Goal: Find specific page/section: Find specific page/section

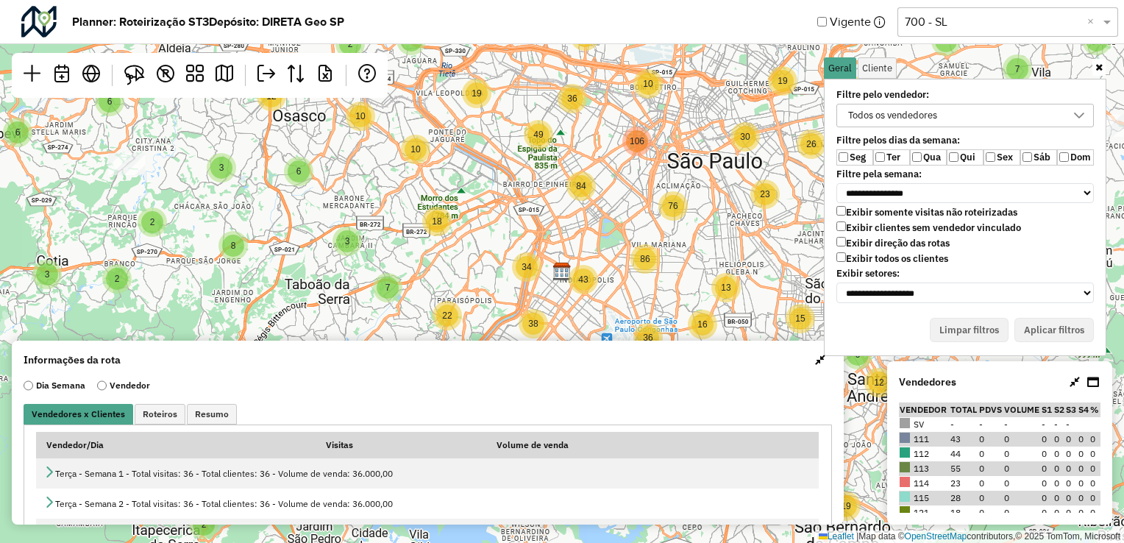
click at [912, 121] on div "Todos os vendedores" at bounding box center [892, 115] width 99 height 22
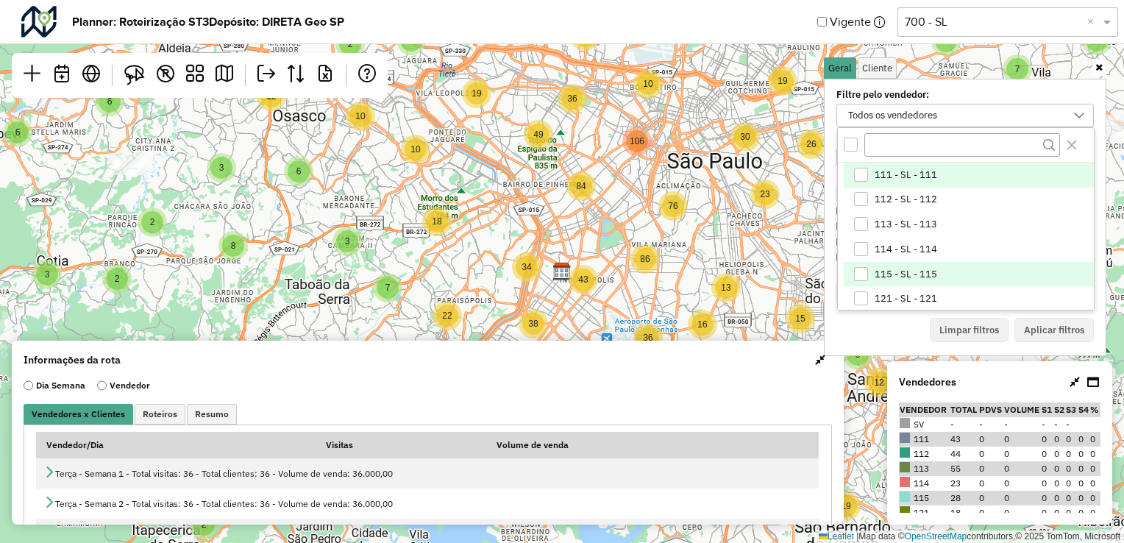
click at [862, 269] on div "115 - SL - 115" at bounding box center [861, 274] width 14 height 14
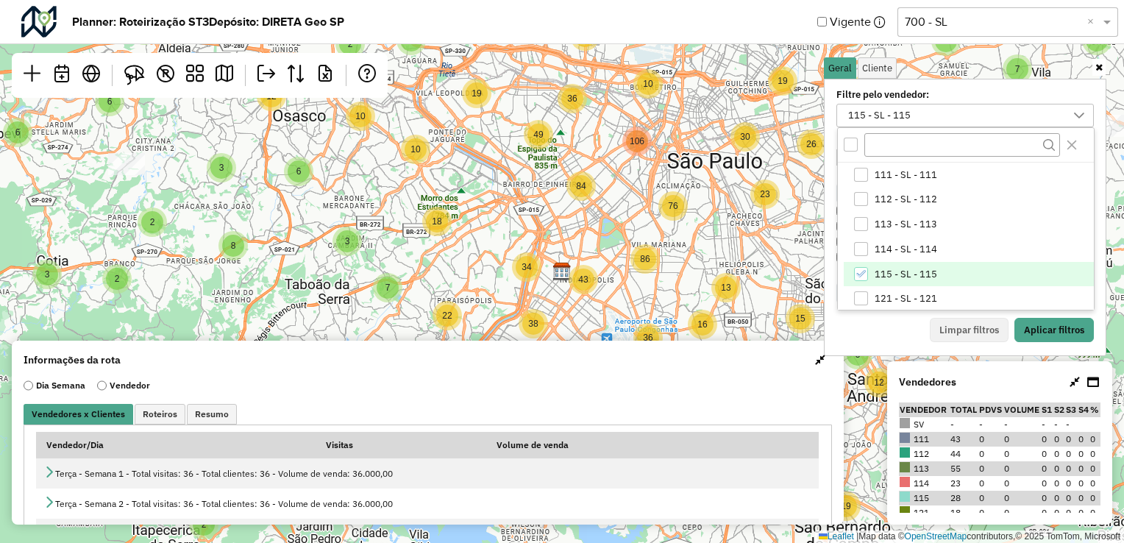
click at [877, 320] on div "Limpar filtros Aplicar filtros" at bounding box center [966, 330] width 258 height 25
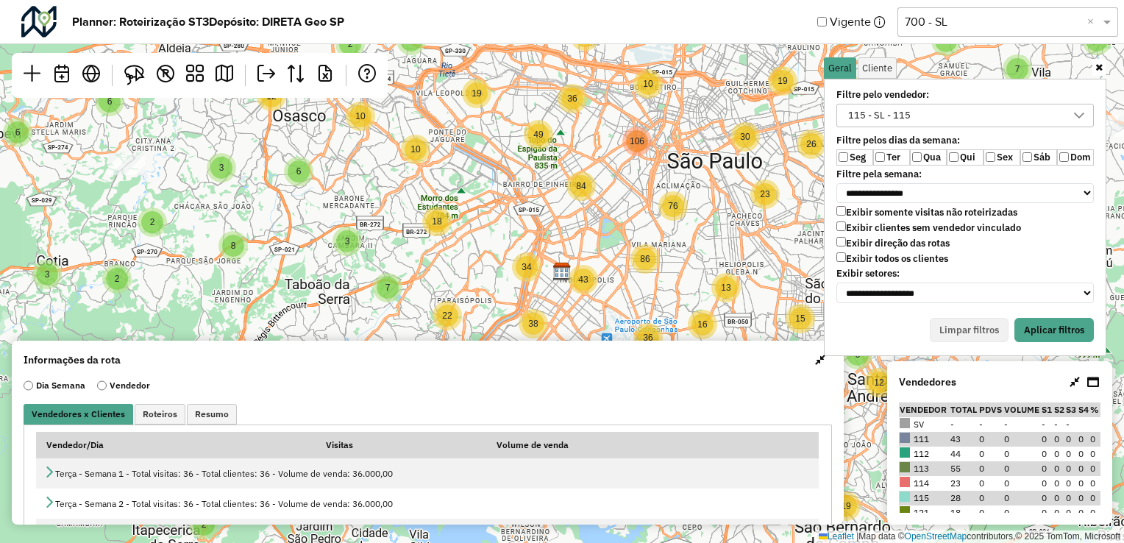
click at [906, 104] on div "115 - SL - 115" at bounding box center [966, 116] width 258 height 24
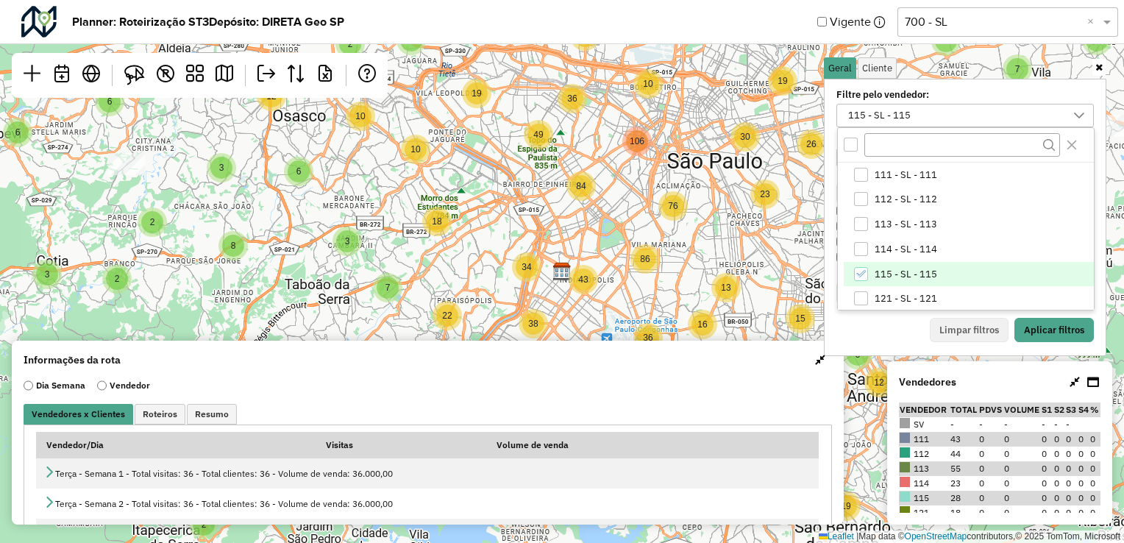
click at [877, 322] on div "Limpar filtros Aplicar filtros" at bounding box center [966, 330] width 258 height 25
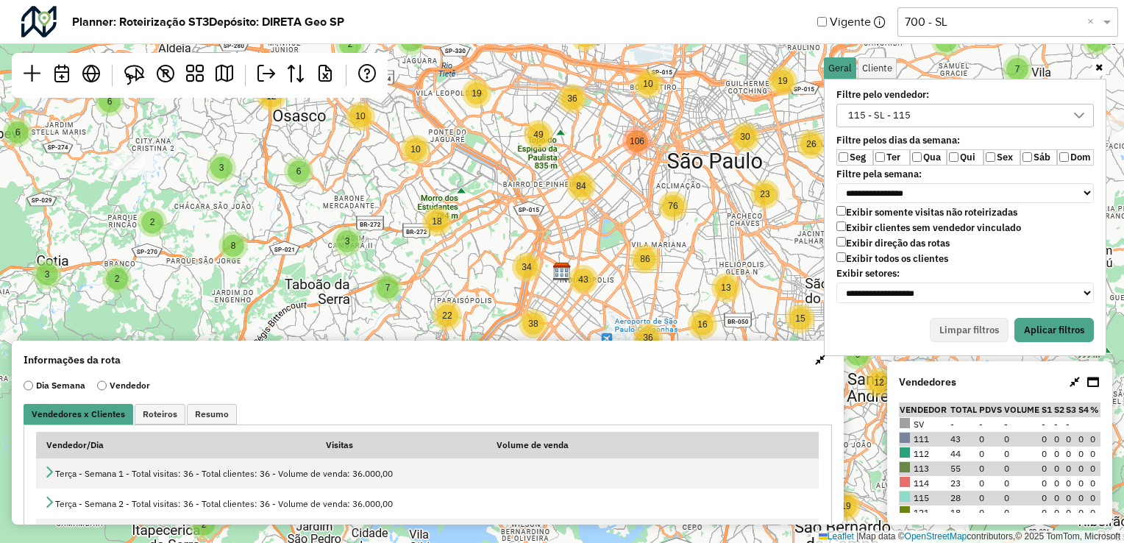
click at [864, 224] on label "Exibir clientes sem vendedor vinculado" at bounding box center [929, 227] width 185 height 13
drag, startPoint x: 1021, startPoint y: 311, endPoint x: 1049, endPoint y: 327, distance: 31.3
click at [1049, 327] on button "Aplicar filtros" at bounding box center [1054, 330] width 79 height 25
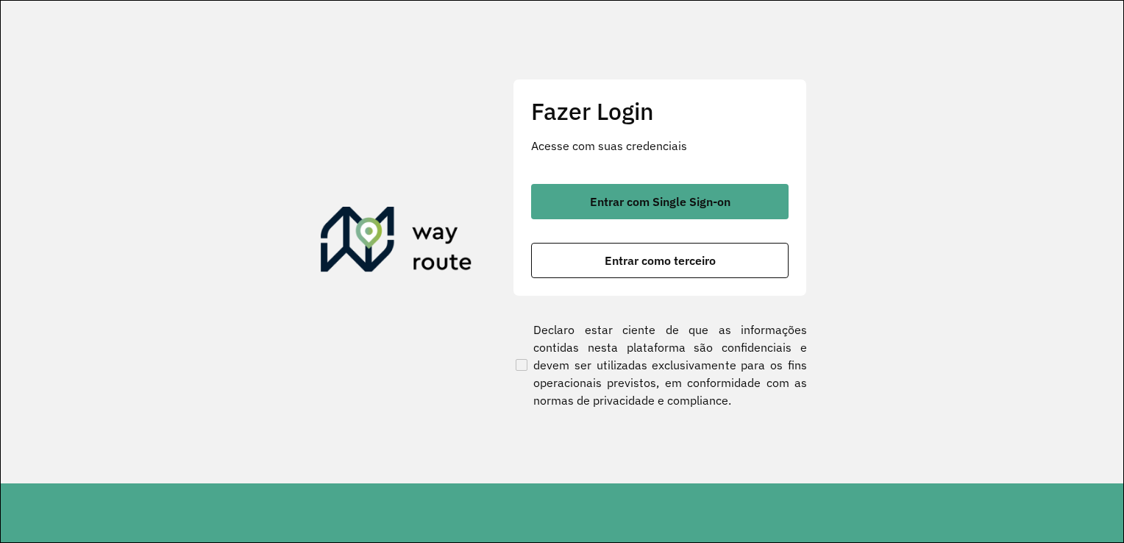
click at [706, 180] on div "Fazer Login Acesse com suas credenciais Entrar com Single Sign-on Entrar como t…" at bounding box center [660, 188] width 294 height 218
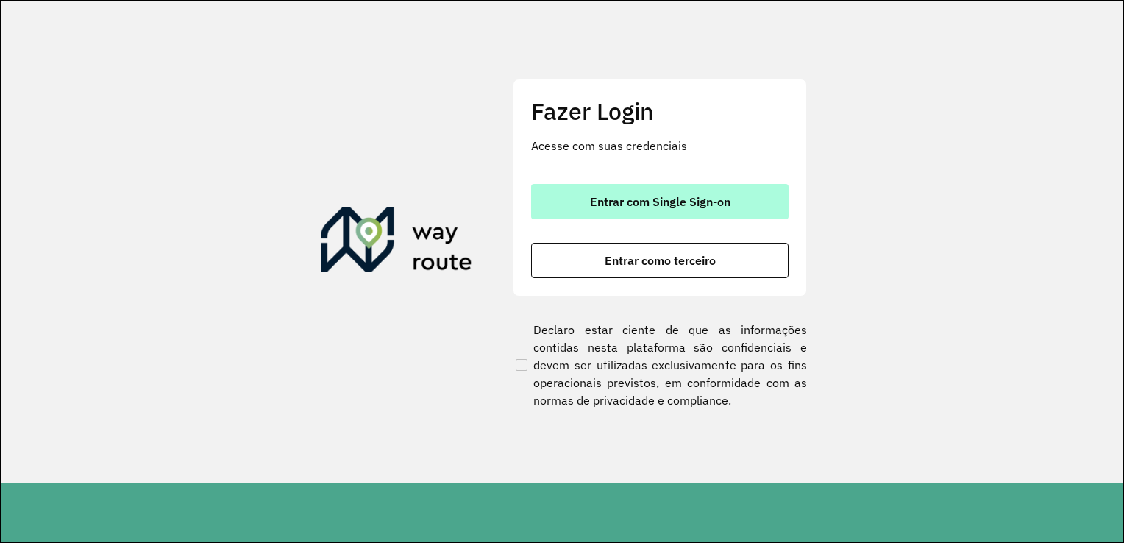
click at [706, 197] on span "Entrar com Single Sign-on" at bounding box center [660, 202] width 141 height 12
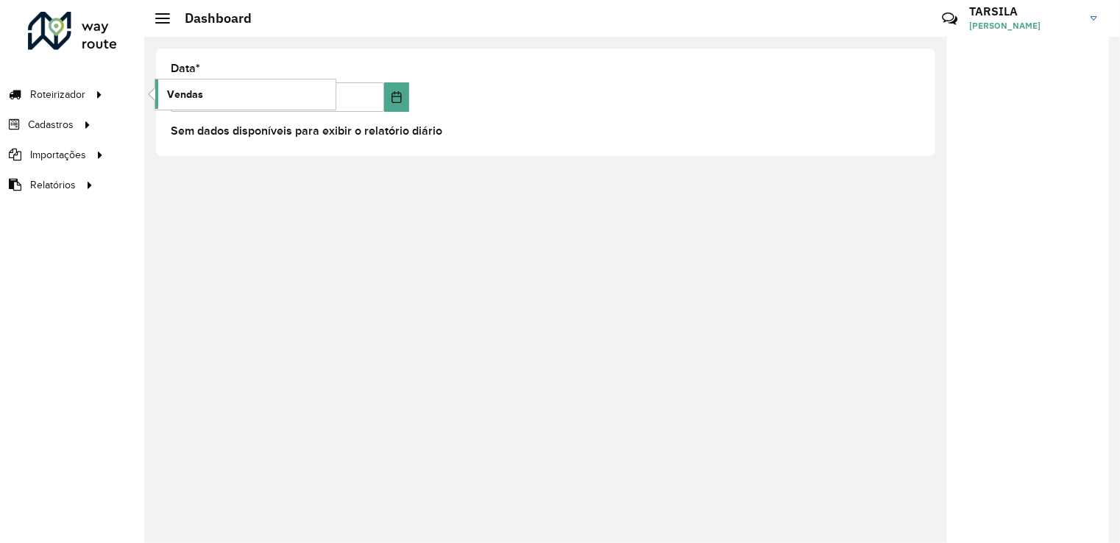
click at [190, 87] on span "Vendas" at bounding box center [185, 94] width 36 height 15
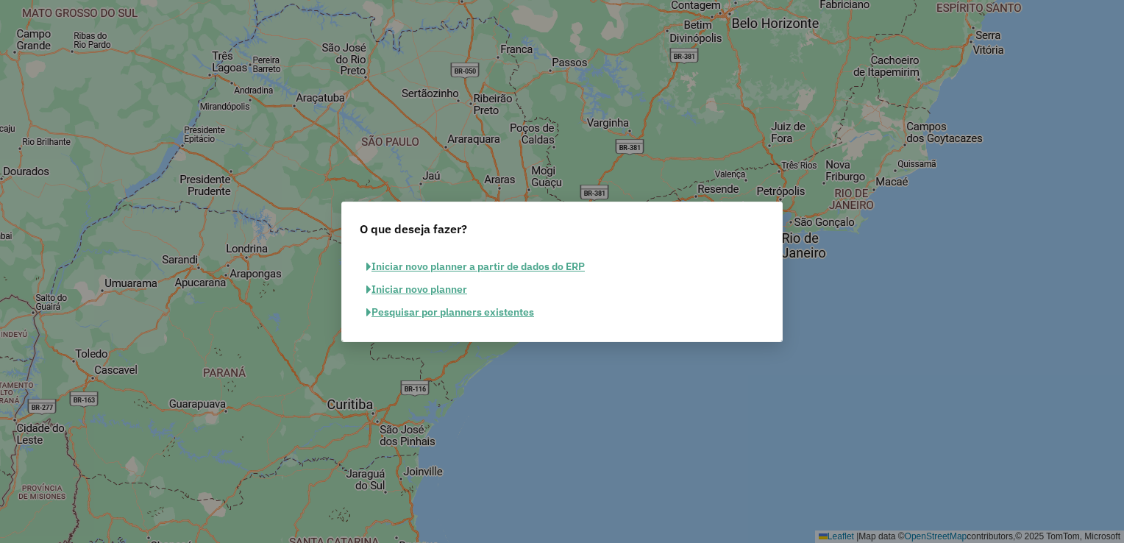
click at [468, 311] on button "Pesquisar por planners existentes" at bounding box center [450, 312] width 181 height 23
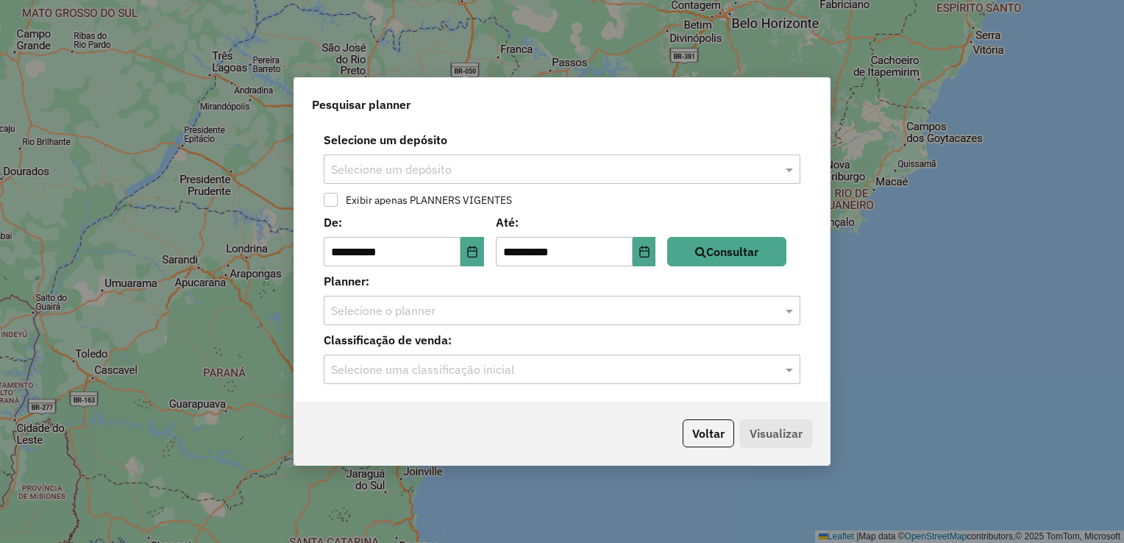
click at [505, 152] on div "Selecione um depósito Selecione um depósito" at bounding box center [562, 157] width 518 height 53
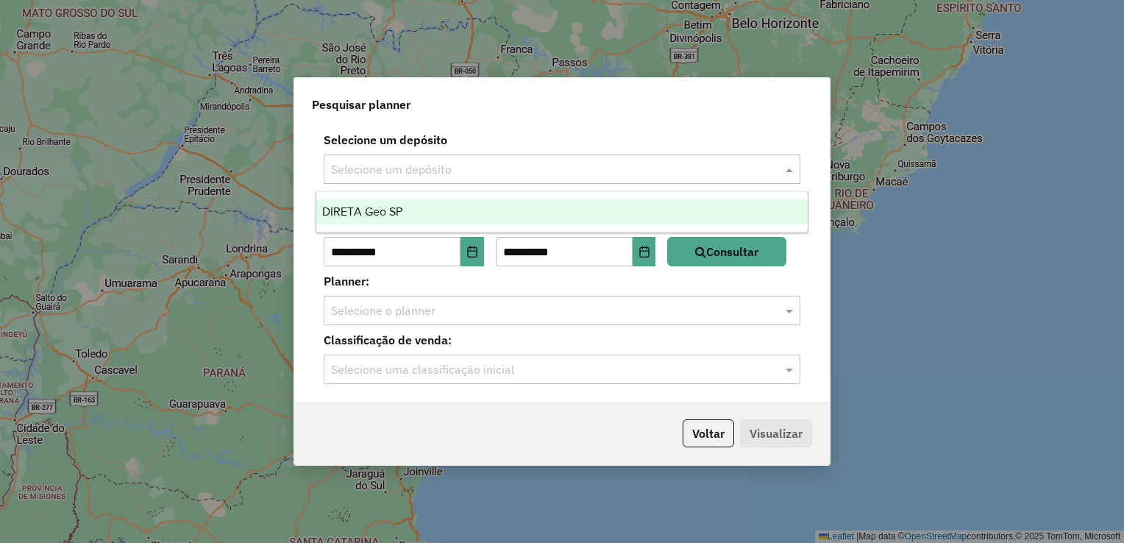
click at [556, 166] on input "text" at bounding box center [547, 170] width 433 height 18
click at [553, 205] on div "DIRETA Geo SP" at bounding box center [562, 211] width 492 height 25
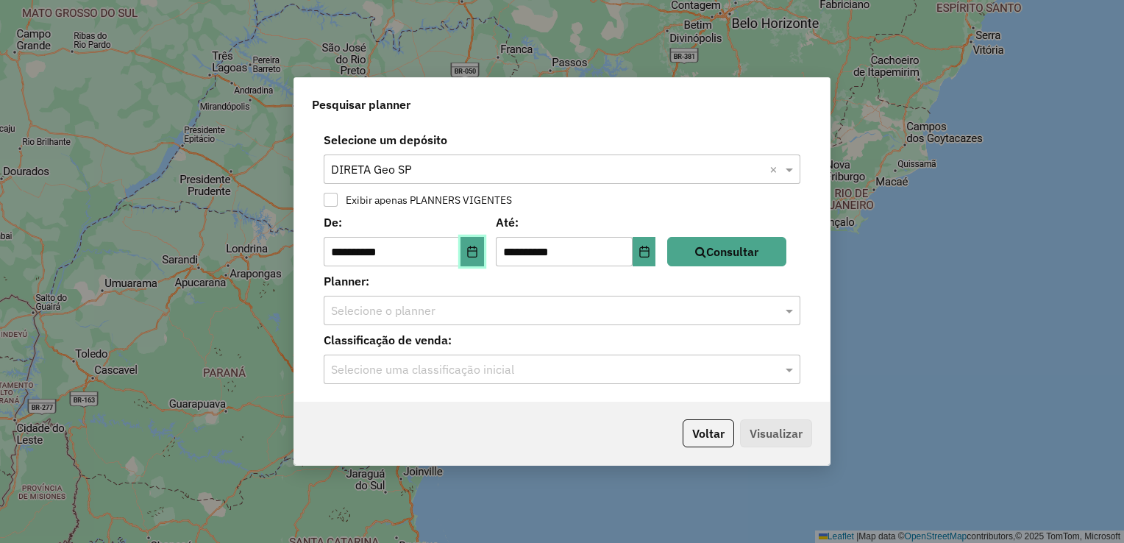
click at [478, 255] on icon "Choose Date" at bounding box center [472, 252] width 12 height 12
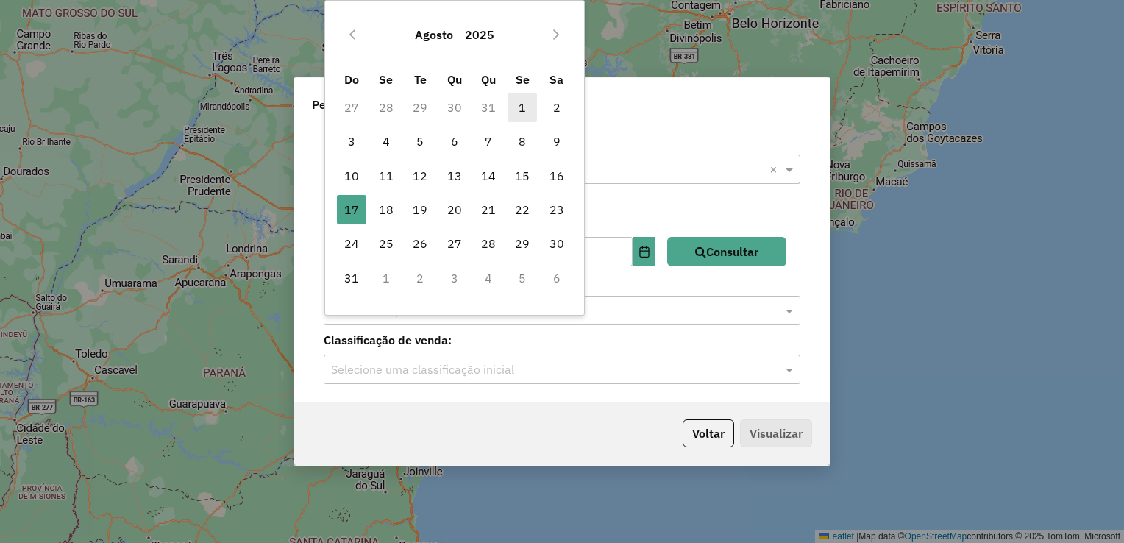
click at [513, 99] on span "1" at bounding box center [522, 107] width 29 height 29
type input "**********"
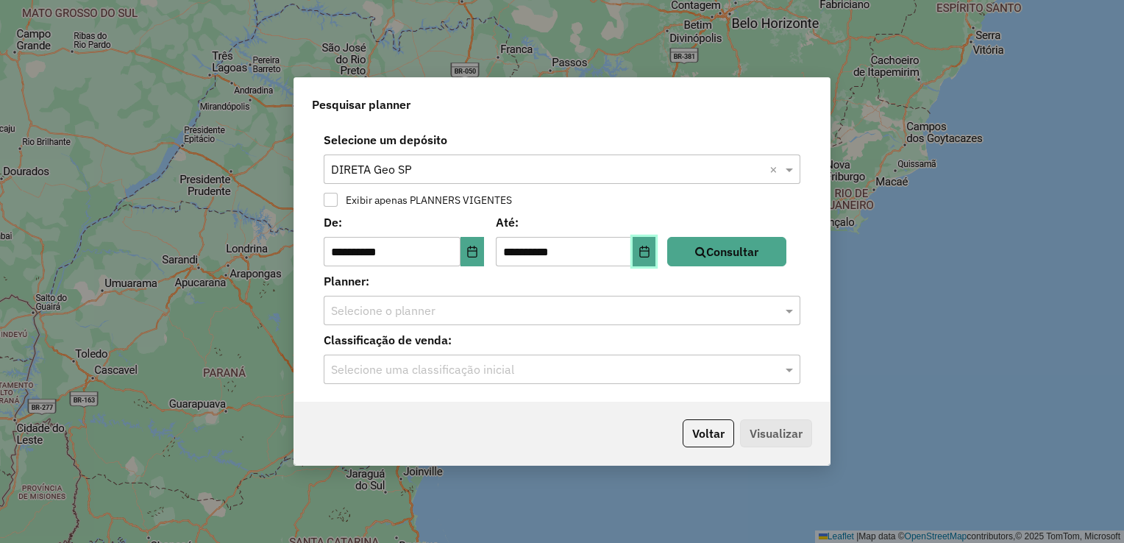
click at [650, 252] on icon "Choose Date" at bounding box center [645, 252] width 12 height 12
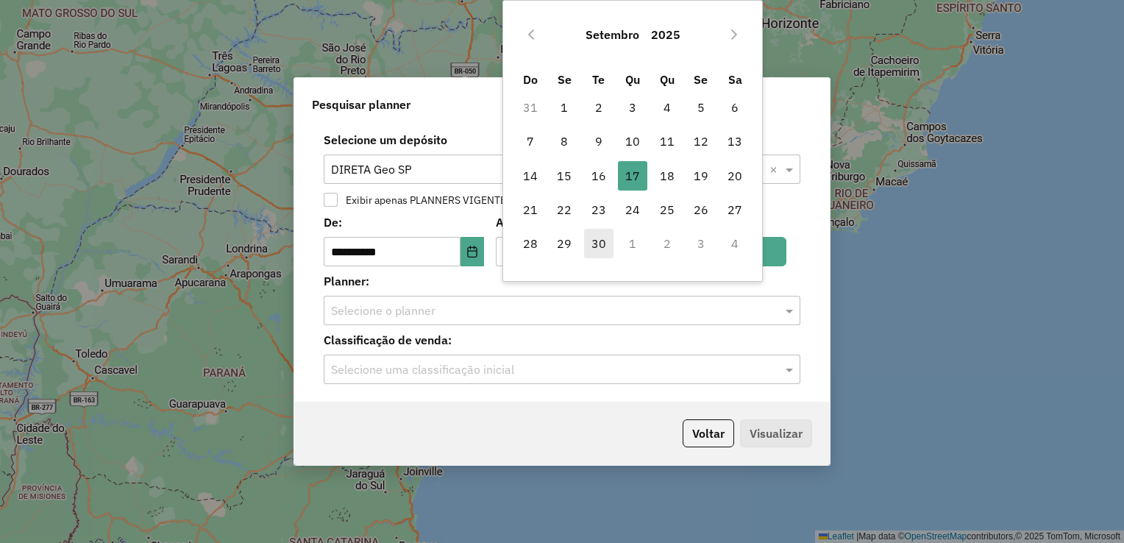
click at [592, 246] on span "30" at bounding box center [598, 243] width 29 height 29
type input "**********"
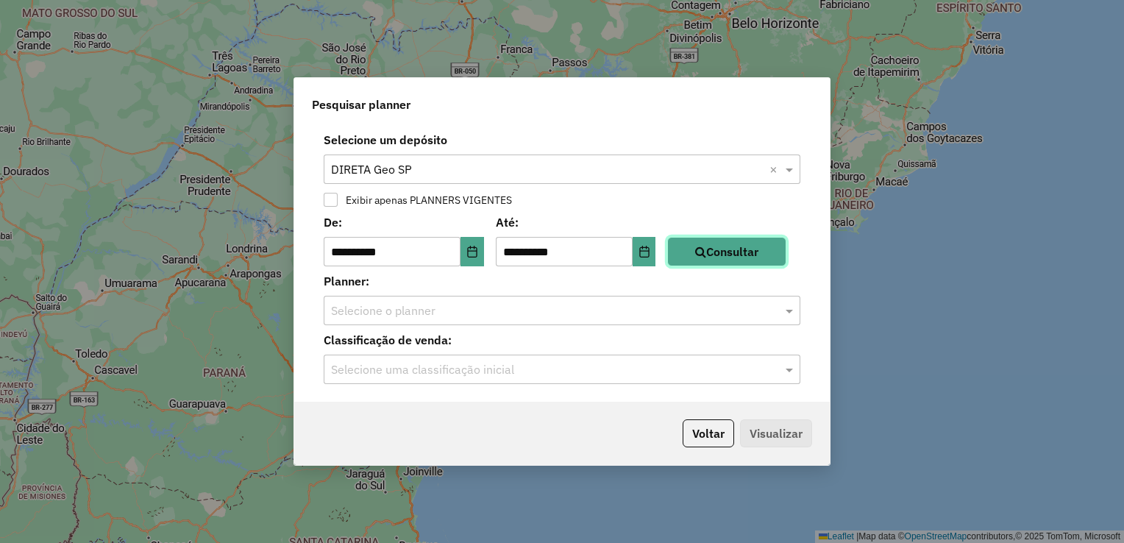
click at [737, 256] on button "Consultar" at bounding box center [726, 251] width 119 height 29
click at [660, 305] on input "text" at bounding box center [547, 311] width 433 height 18
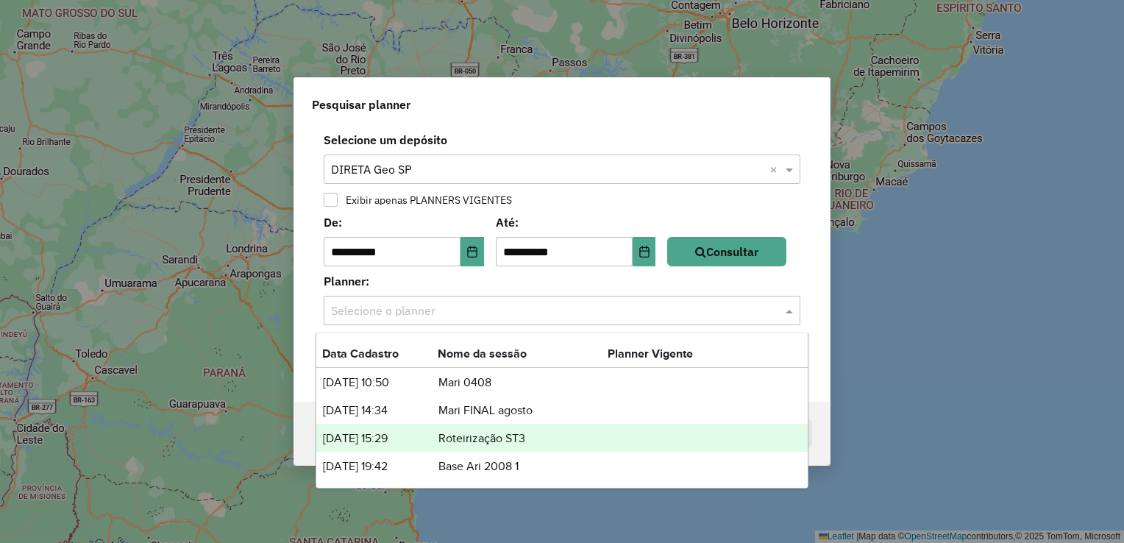
click at [608, 440] on td "lista de planners" at bounding box center [652, 438] width 88 height 19
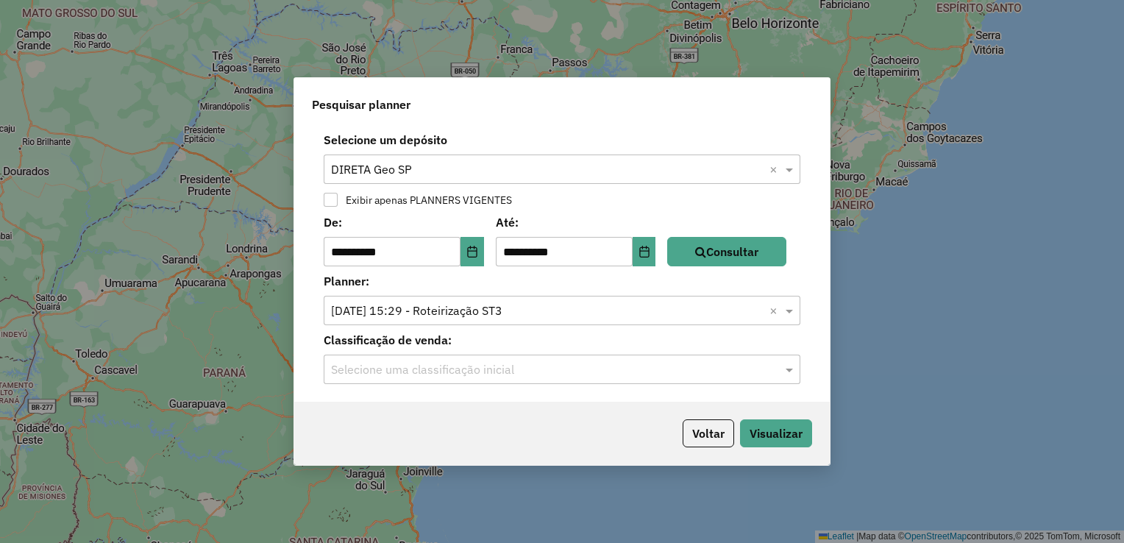
click at [642, 366] on input "text" at bounding box center [547, 370] width 433 height 18
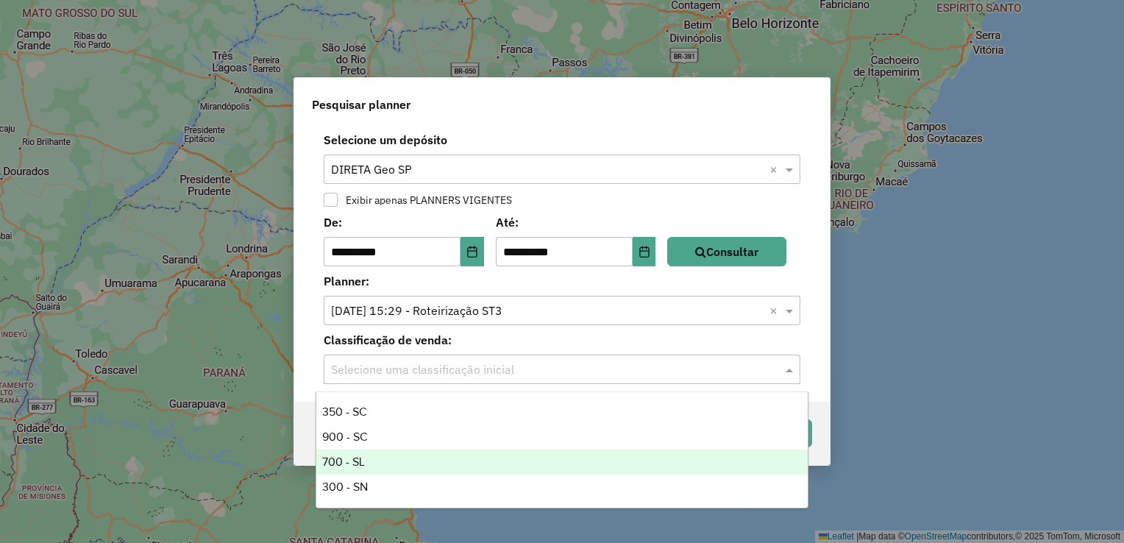
click at [559, 470] on div "700 - SL" at bounding box center [562, 462] width 492 height 25
click at [640, 380] on div "Selecione uma classificação inicial 700 - SL ×" at bounding box center [562, 369] width 477 height 29
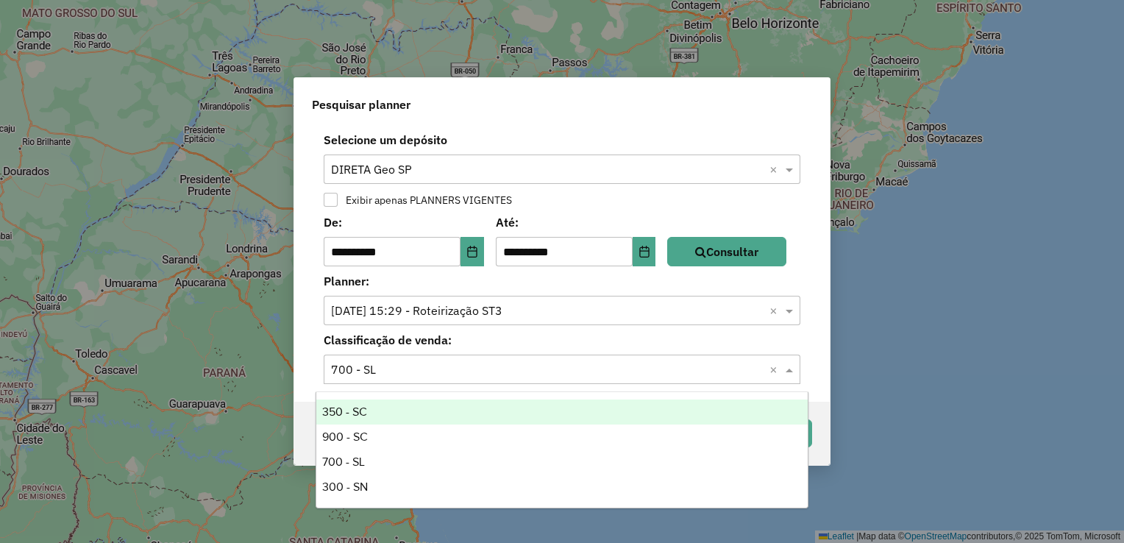
click at [838, 419] on div "**********" at bounding box center [562, 271] width 1124 height 543
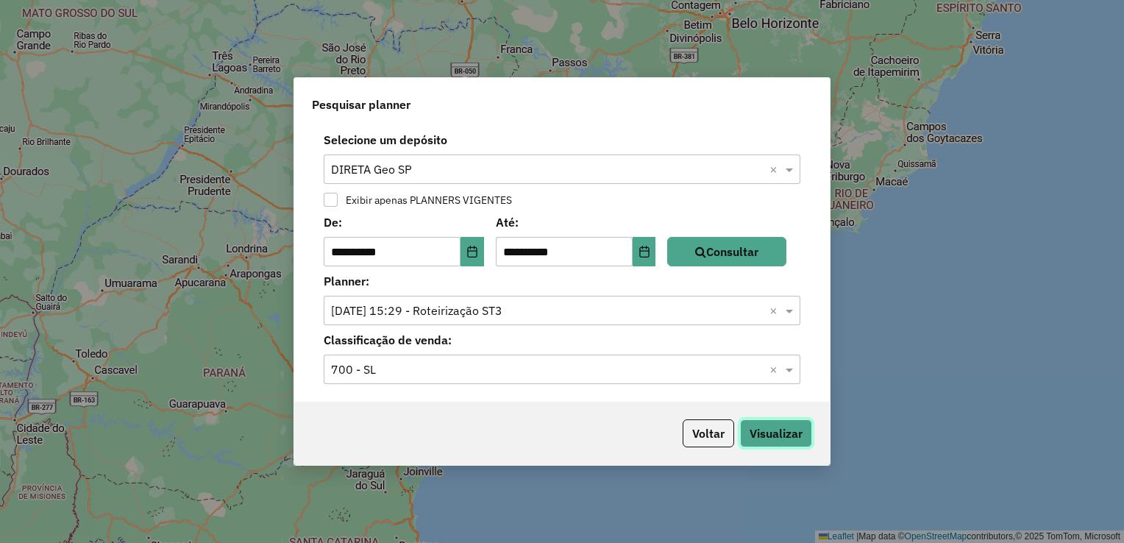
click at [779, 440] on button "Visualizar" at bounding box center [776, 433] width 72 height 28
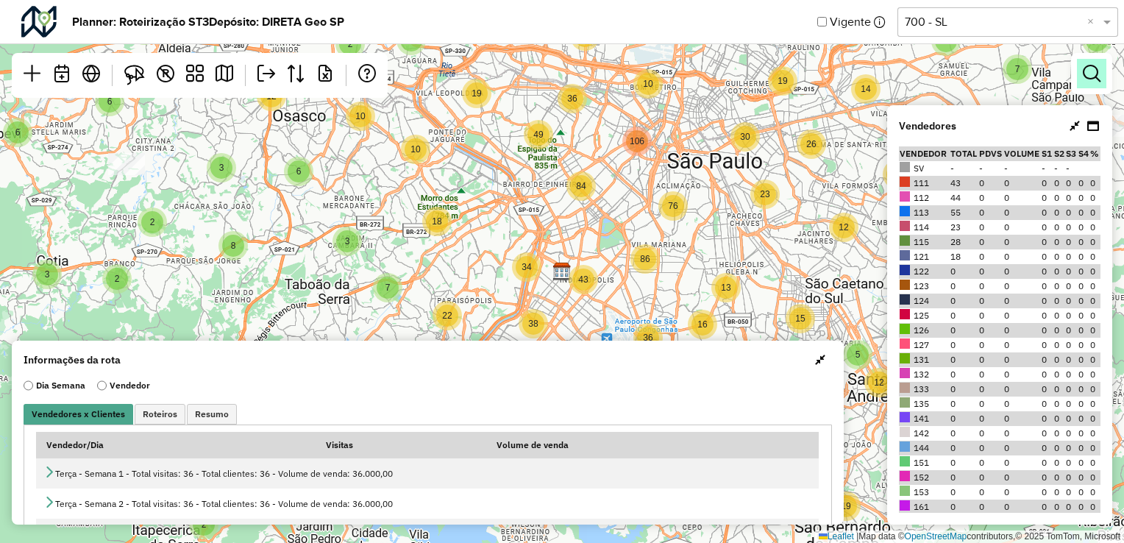
click at [1096, 78] on em at bounding box center [1092, 74] width 18 height 18
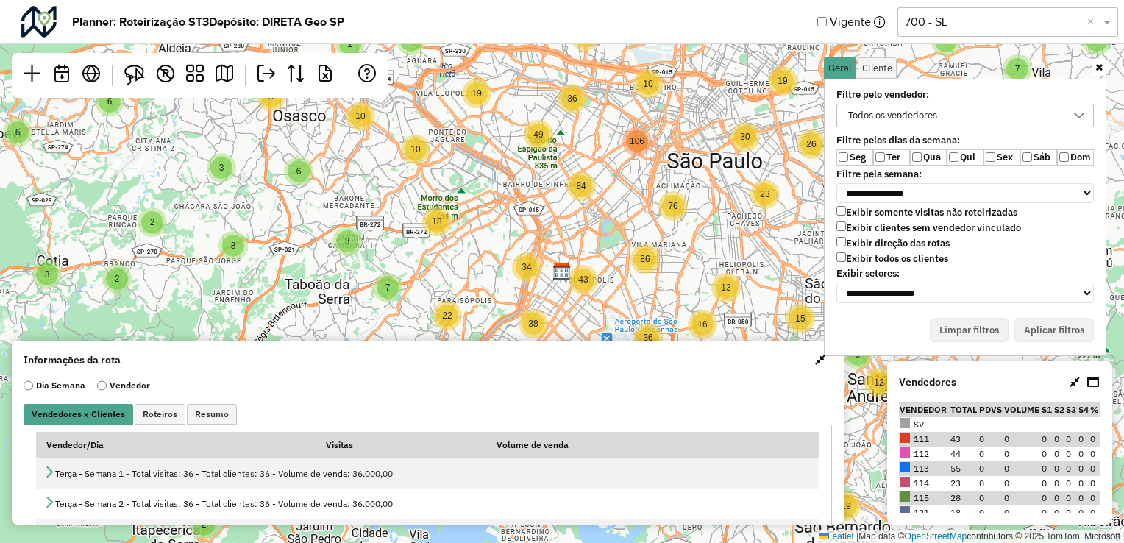
click at [887, 231] on label "Exibir clientes sem vendedor vinculado" at bounding box center [929, 227] width 185 height 13
click at [930, 119] on div "Todos os vendedores" at bounding box center [892, 115] width 99 height 22
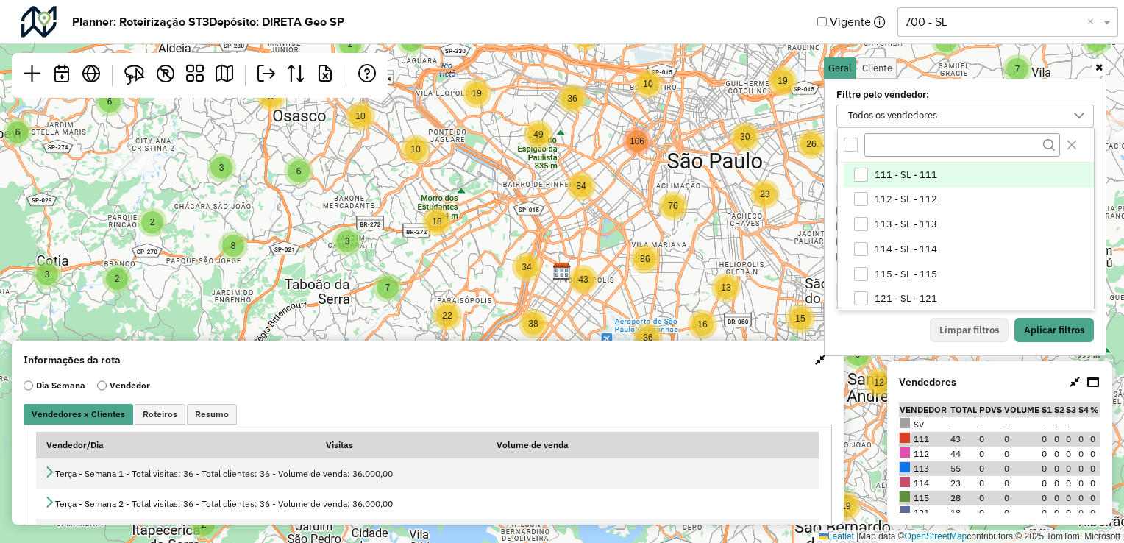
scroll to position [7, 54]
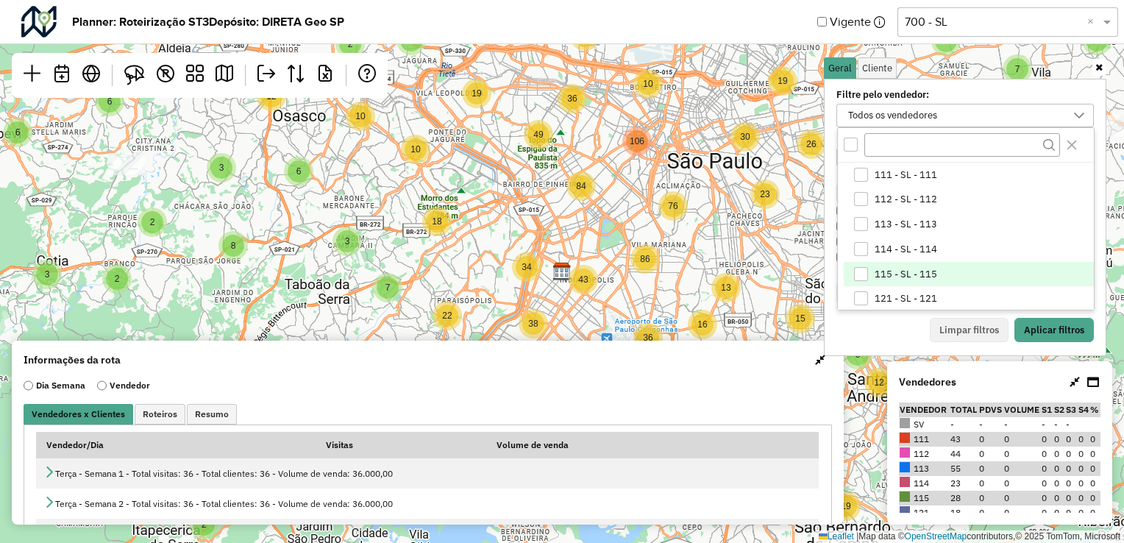
click at [901, 274] on span "115 - SL - 115" at bounding box center [906, 275] width 63 height 12
click at [884, 337] on div "Filtre pelo vendedor: 115 - SL - 115 111 - SL - 111 112 - SL - 112 113 - SL - 1…" at bounding box center [965, 217] width 283 height 277
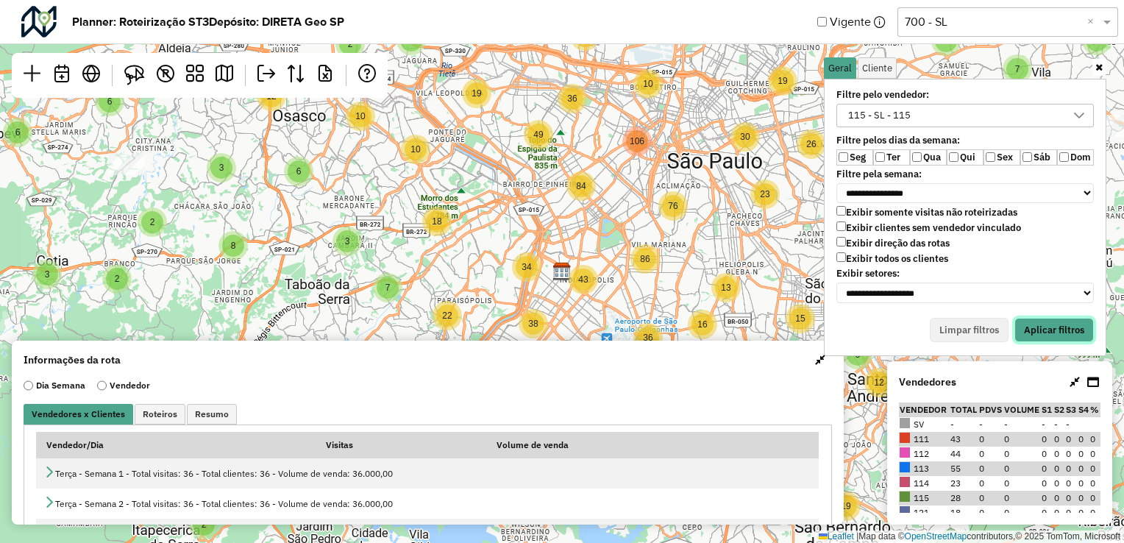
click at [1043, 322] on button "Aplicar filtros" at bounding box center [1054, 330] width 79 height 25
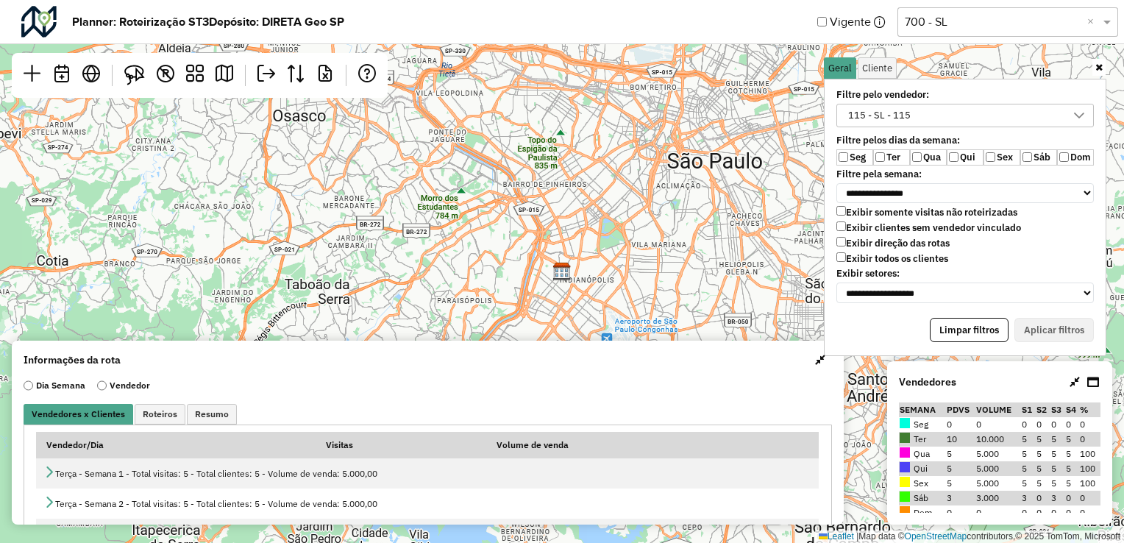
click at [856, 166] on div "**********" at bounding box center [965, 196] width 275 height 220
click at [850, 160] on label "Seg" at bounding box center [855, 157] width 37 height 16
click at [924, 153] on label "Qua" at bounding box center [928, 157] width 37 height 16
click at [1042, 321] on button "Aplicar filtros" at bounding box center [1054, 330] width 79 height 25
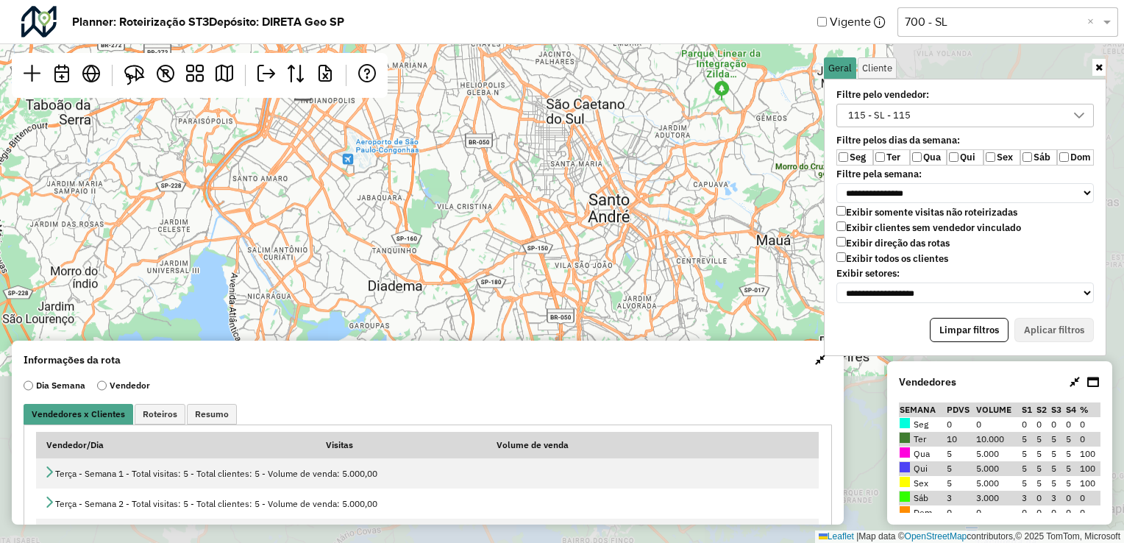
drag, startPoint x: 662, startPoint y: 258, endPoint x: 403, endPoint y: 82, distance: 313.5
click at [403, 82] on div "Leaflet | Map data © OpenStreetMap contributors,© 2025 TomTom, Microsoft" at bounding box center [562, 271] width 1124 height 543
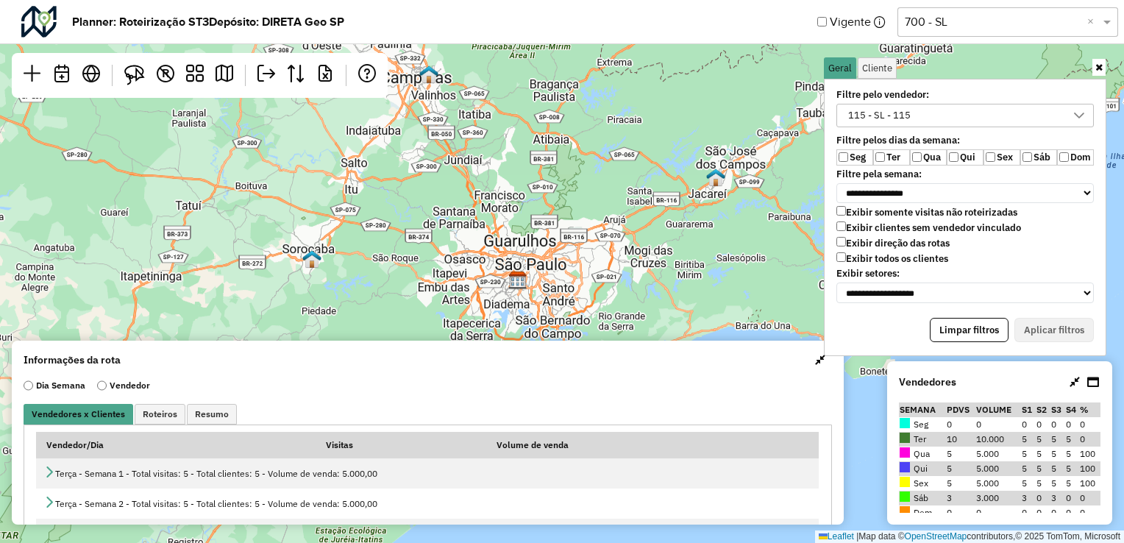
drag, startPoint x: 659, startPoint y: 205, endPoint x: 595, endPoint y: 296, distance: 111.3
click at [595, 296] on div "Leaflet | Map data © OpenStreetMap contributors,© 2025 TomTom, Microsoft" at bounding box center [562, 271] width 1124 height 543
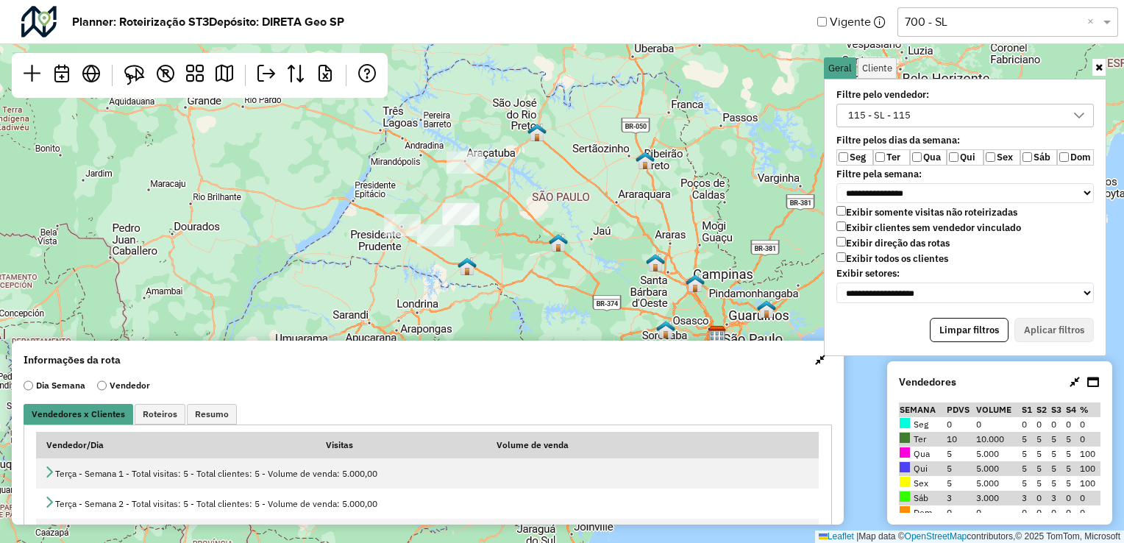
drag, startPoint x: 582, startPoint y: 163, endPoint x: 760, endPoint y: 315, distance: 233.8
click at [760, 315] on img at bounding box center [766, 308] width 19 height 19
click at [126, 85] on link at bounding box center [134, 75] width 32 height 32
click at [1051, 322] on button "Aplicar filtros" at bounding box center [1054, 330] width 79 height 25
